Goal: Task Accomplishment & Management: Understand process/instructions

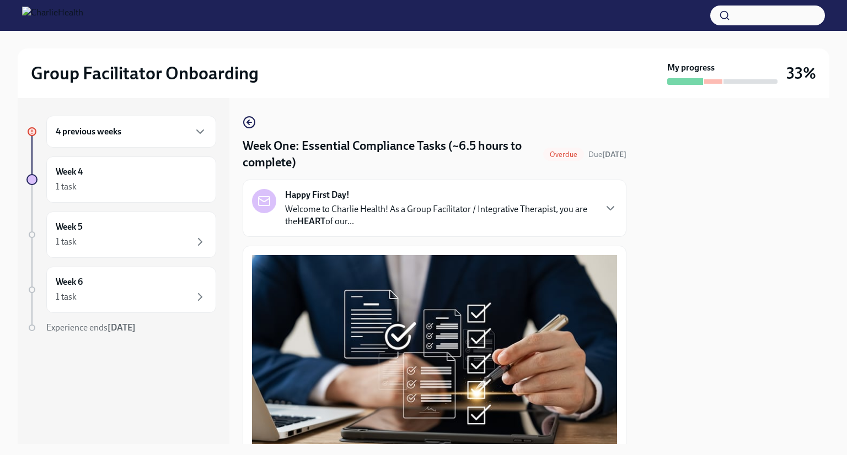
click at [83, 14] on img at bounding box center [52, 16] width 61 height 18
click at [63, 87] on div "Group Facilitator Onboarding My progress 33%" at bounding box center [423, 74] width 811 height 50
click at [93, 132] on h6 "4 previous weeks" at bounding box center [89, 132] width 66 height 12
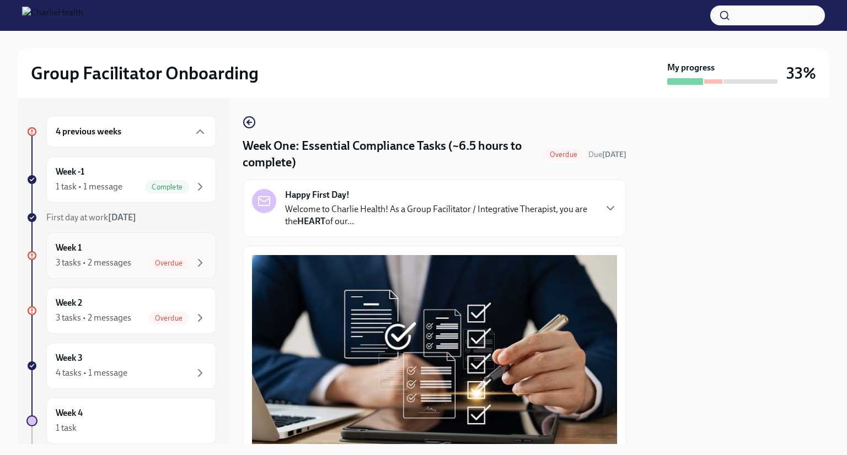
click at [108, 243] on div "Week 1 3 tasks • 2 messages Overdue" at bounding box center [131, 256] width 151 height 28
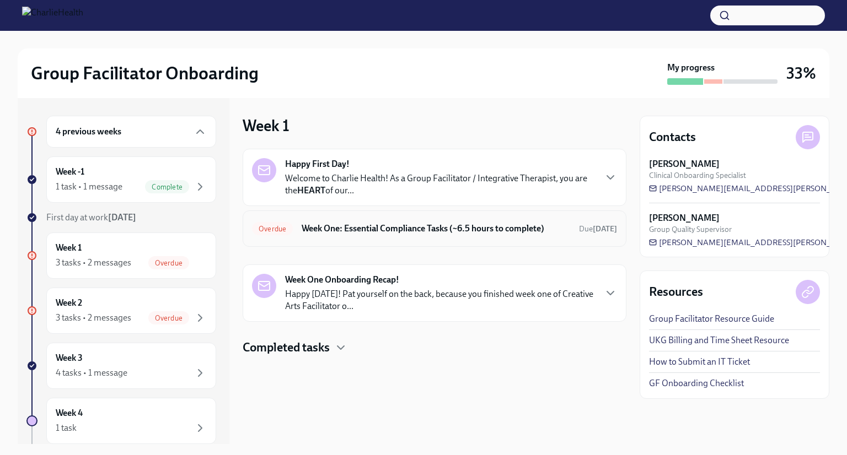
click at [331, 212] on div "Overdue Week One: Essential Compliance Tasks (~6.5 hours to complete) Due [DATE]" at bounding box center [435, 229] width 384 height 36
click at [331, 220] on div "Overdue Week One: Essential Compliance Tasks (~6.5 hours to complete) Due [DATE]" at bounding box center [434, 229] width 365 height 18
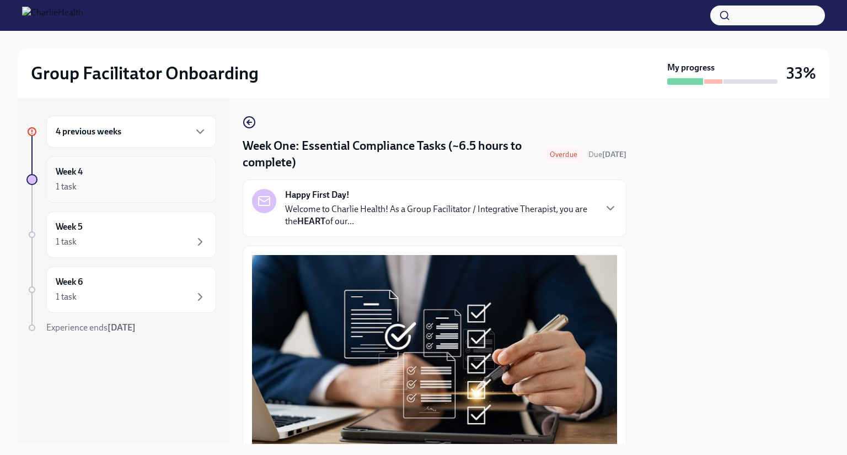
click at [152, 185] on div "1 task" at bounding box center [131, 186] width 151 height 13
